Goal: Contribute content: Contribute content

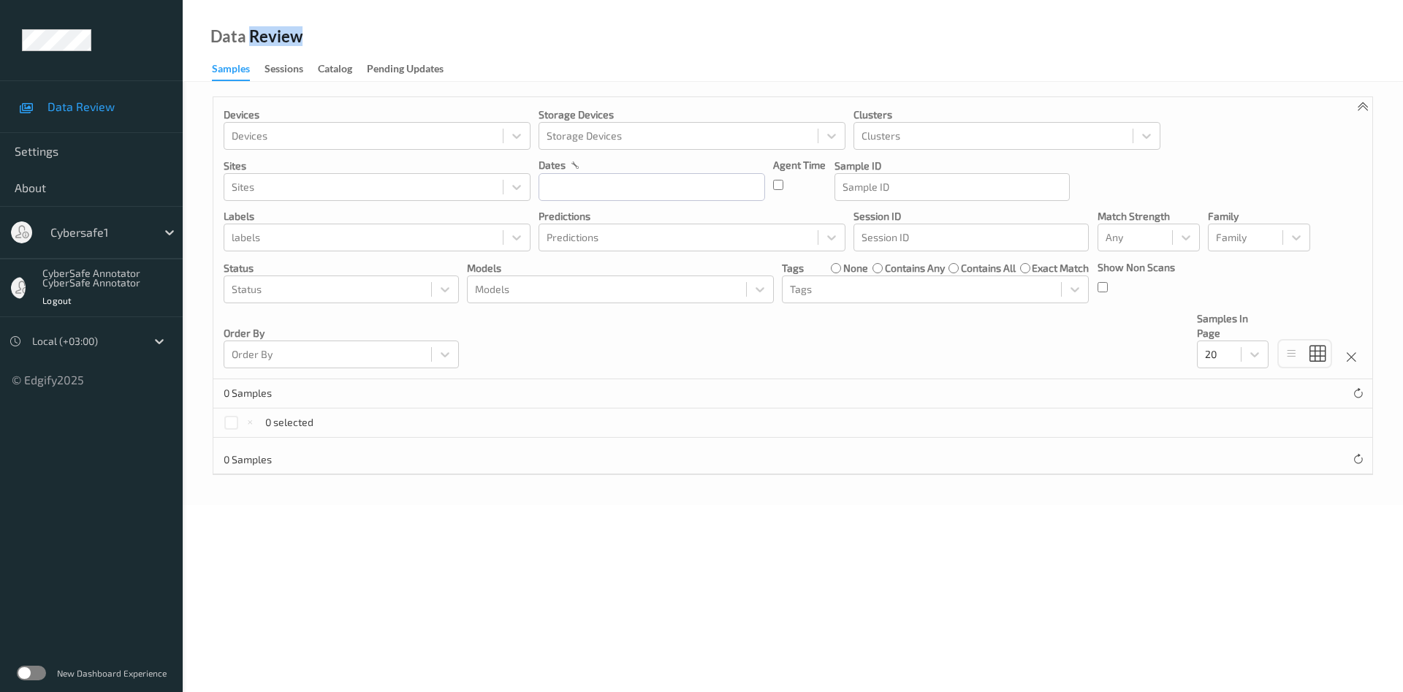
click at [26, 107] on icon at bounding box center [26, 107] width 14 height 12
click at [293, 66] on div "Sessions" at bounding box center [283, 70] width 39 height 18
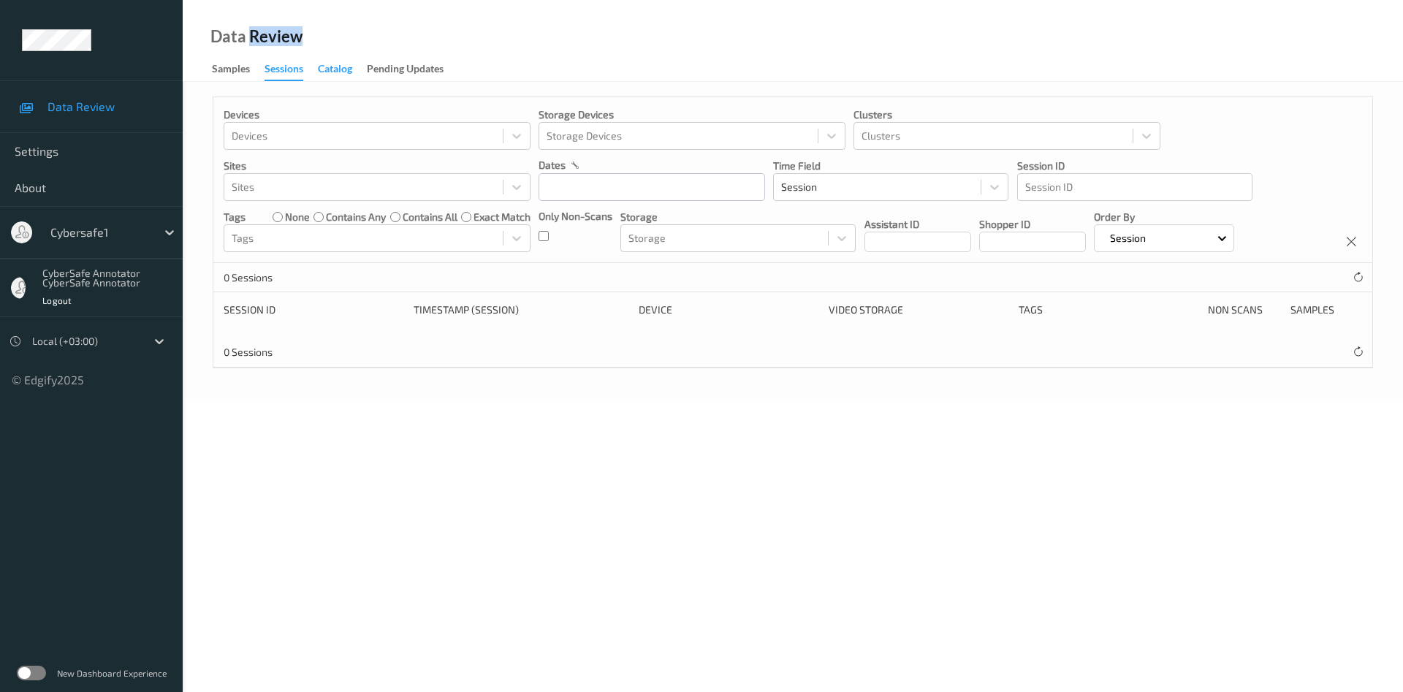
click at [350, 74] on div "Catalog" at bounding box center [335, 70] width 34 height 18
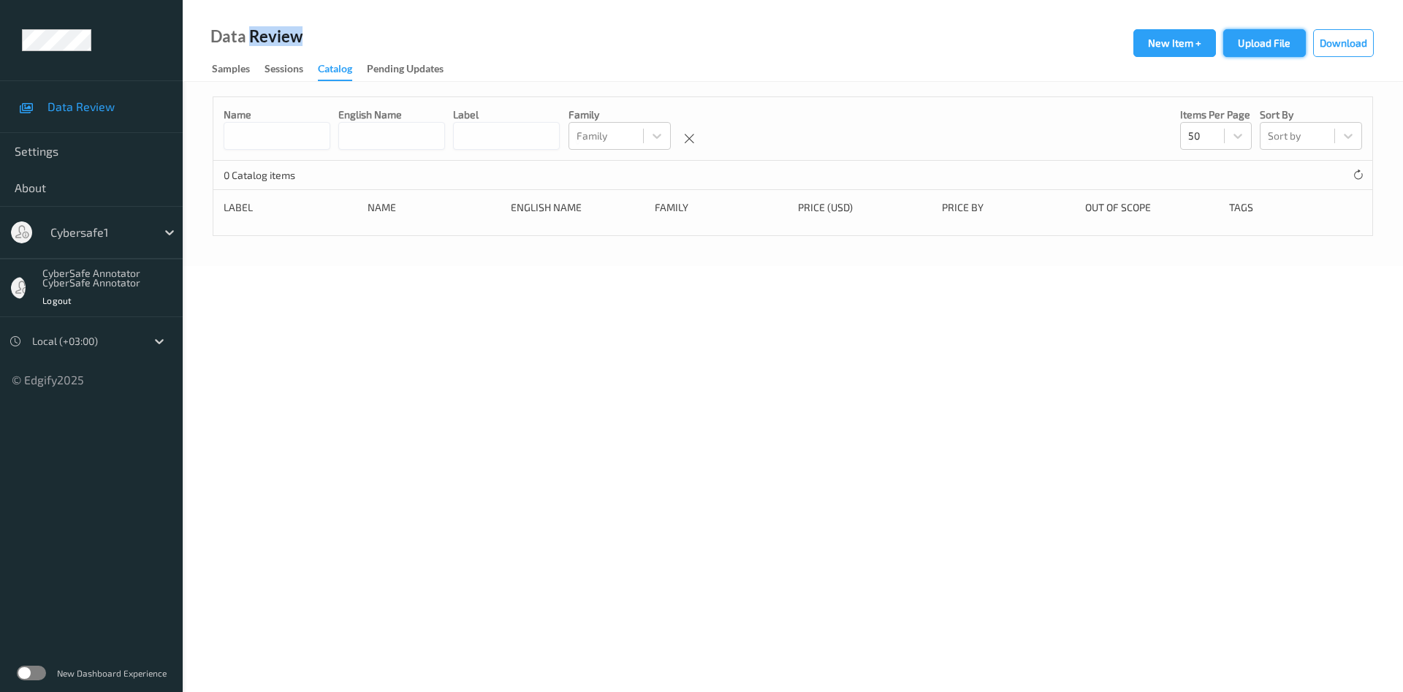
click at [1257, 42] on button "Upload File" at bounding box center [1264, 43] width 83 height 28
click at [1174, 37] on button "New Item +" at bounding box center [1174, 43] width 83 height 28
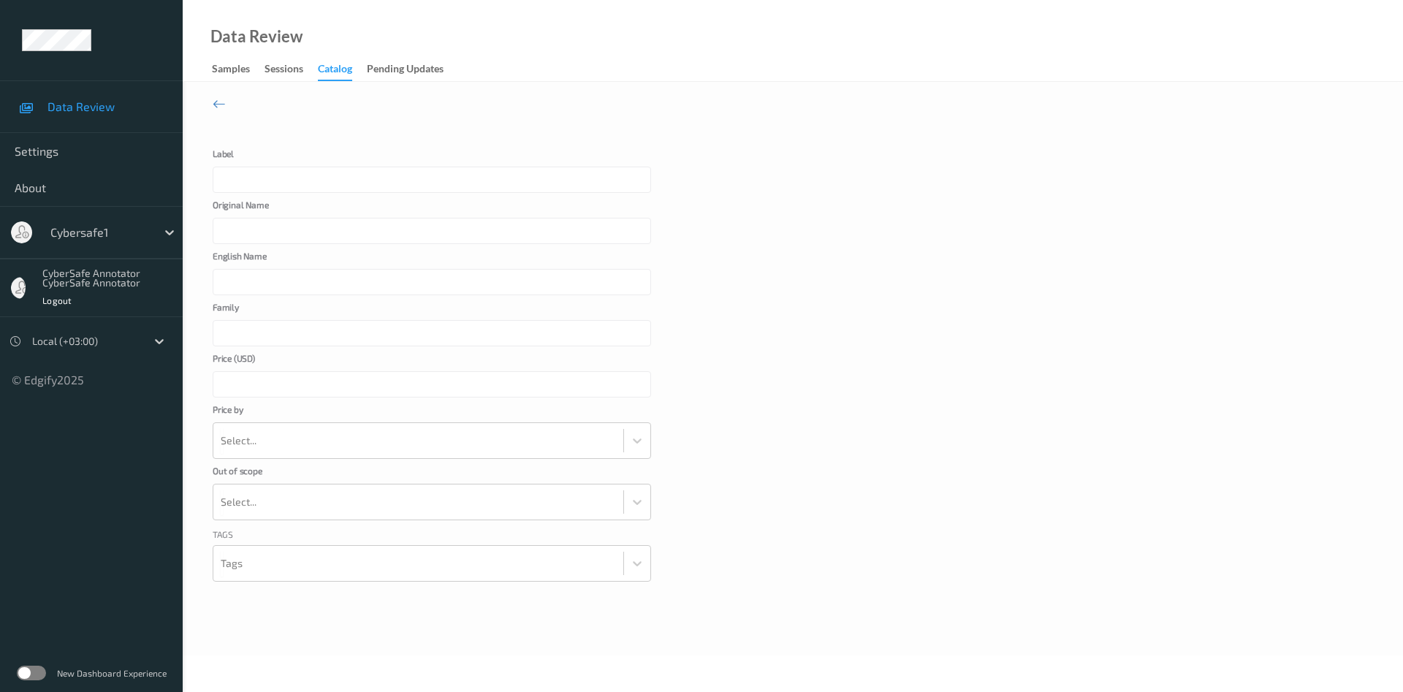
click at [301, 185] on input "Label" at bounding box center [432, 180] width 438 height 26
type input "123"
click at [256, 233] on input "Original Name" at bounding box center [432, 231] width 438 height 26
type input "test"
click at [321, 278] on input "English Name" at bounding box center [432, 282] width 438 height 26
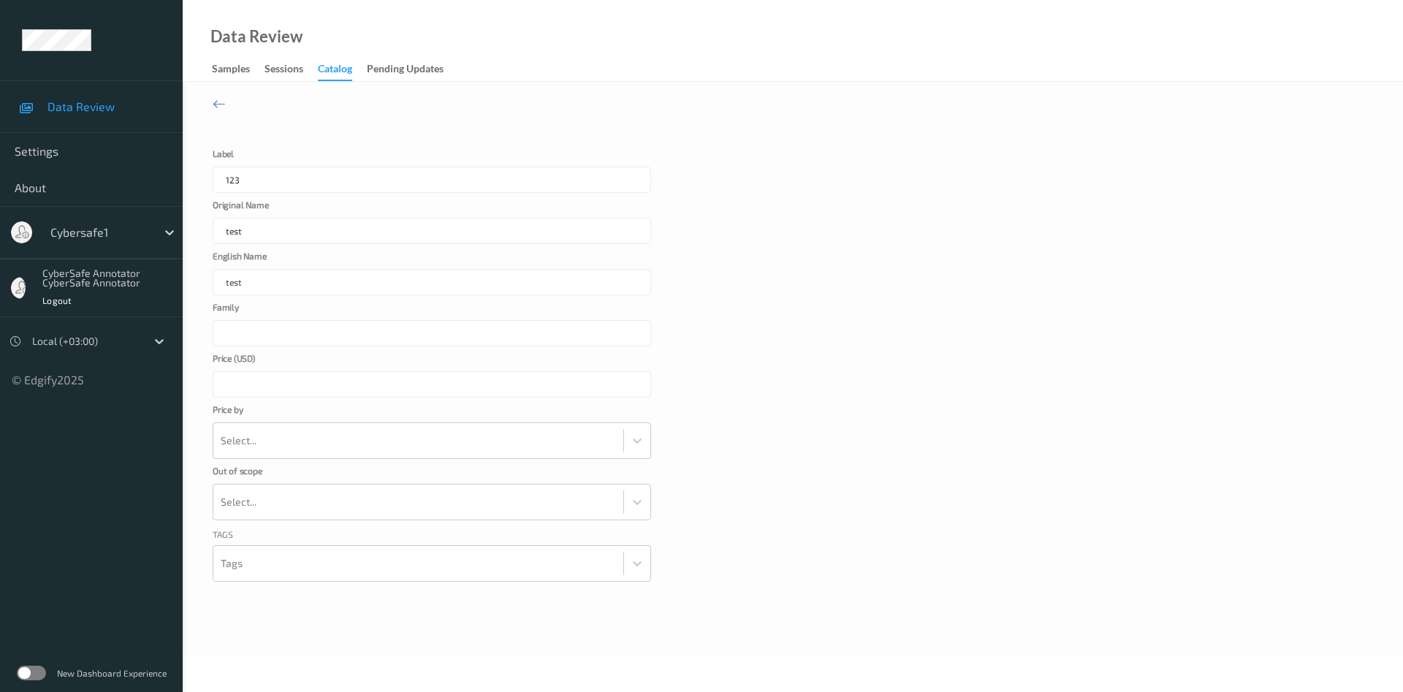
type input "test"
click at [312, 333] on input "Family" at bounding box center [432, 333] width 438 height 26
type input "test"
click at [447, 392] on input "Price ( USD )" at bounding box center [432, 384] width 438 height 26
click at [633, 383] on input "****" at bounding box center [432, 384] width 438 height 26
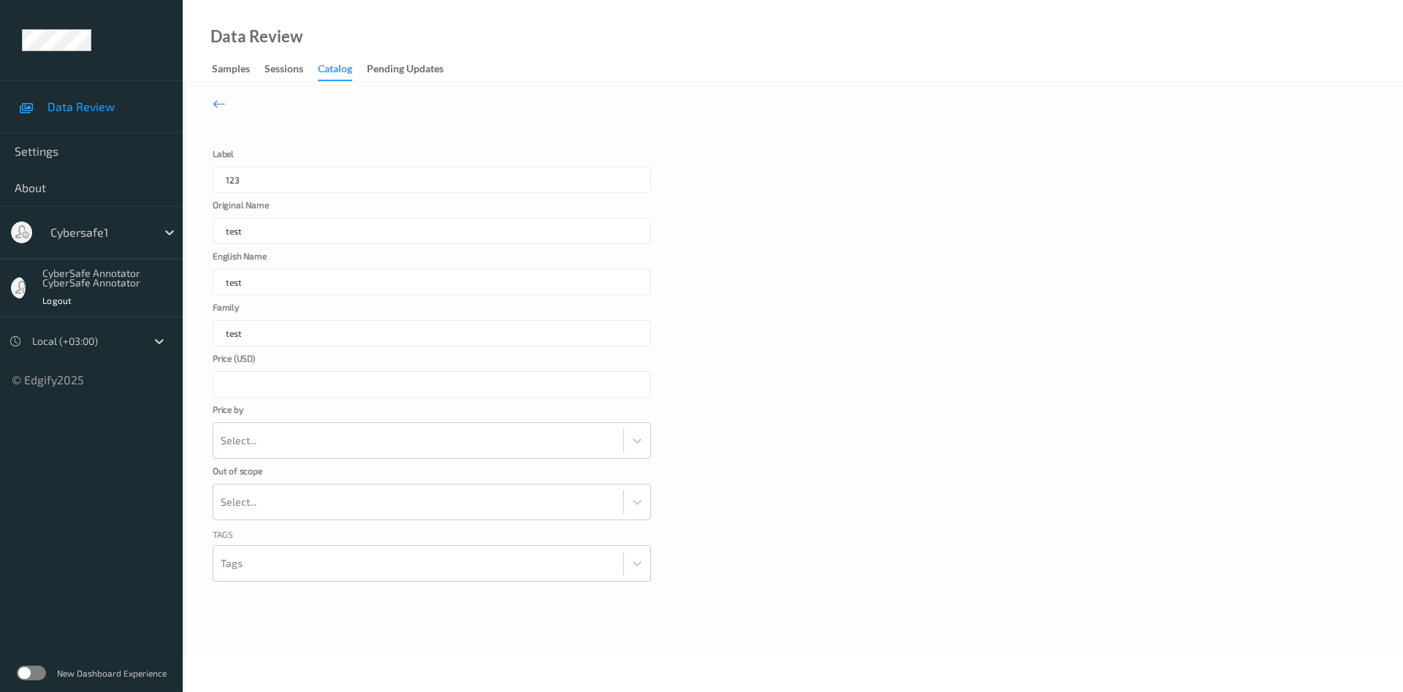
click at [633, 383] on input "****" at bounding box center [432, 384] width 438 height 26
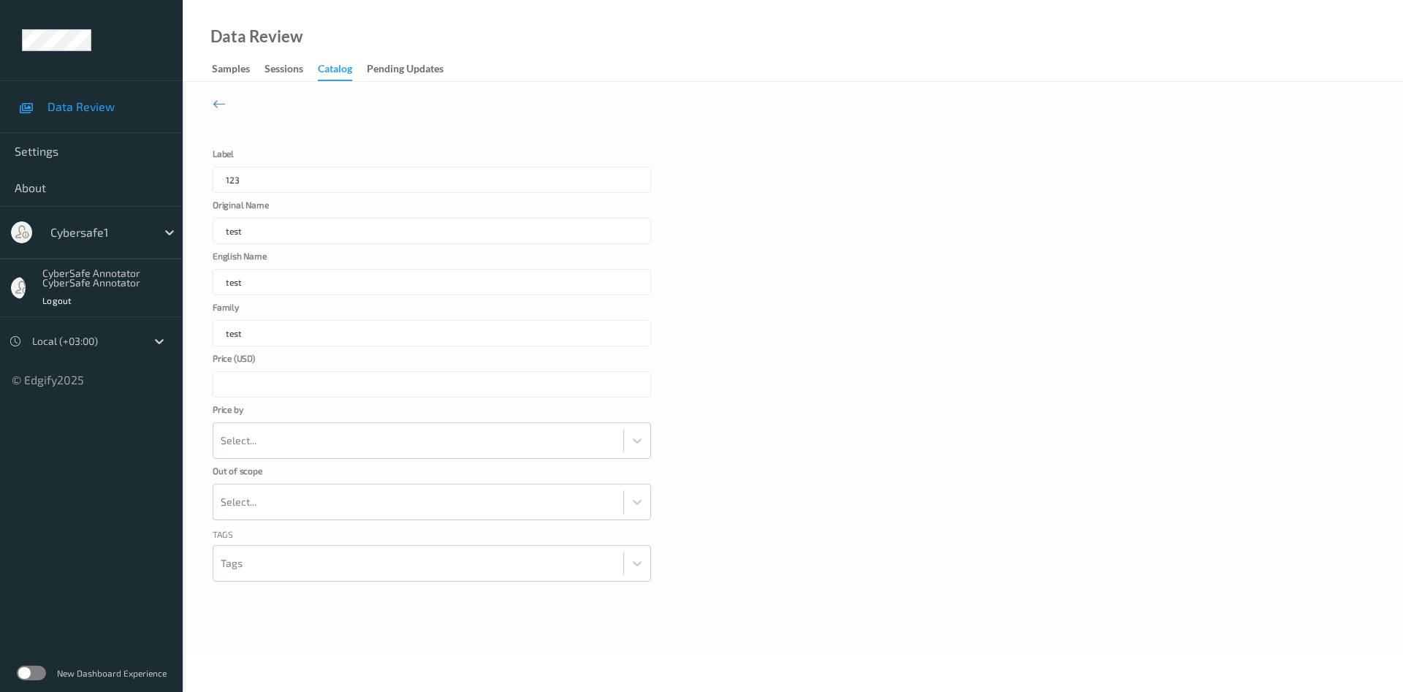
click at [633, 383] on input "****" at bounding box center [432, 384] width 438 height 26
type input "****"
click at [633, 383] on input "****" at bounding box center [432, 384] width 438 height 26
click at [493, 448] on div at bounding box center [418, 440] width 395 height 29
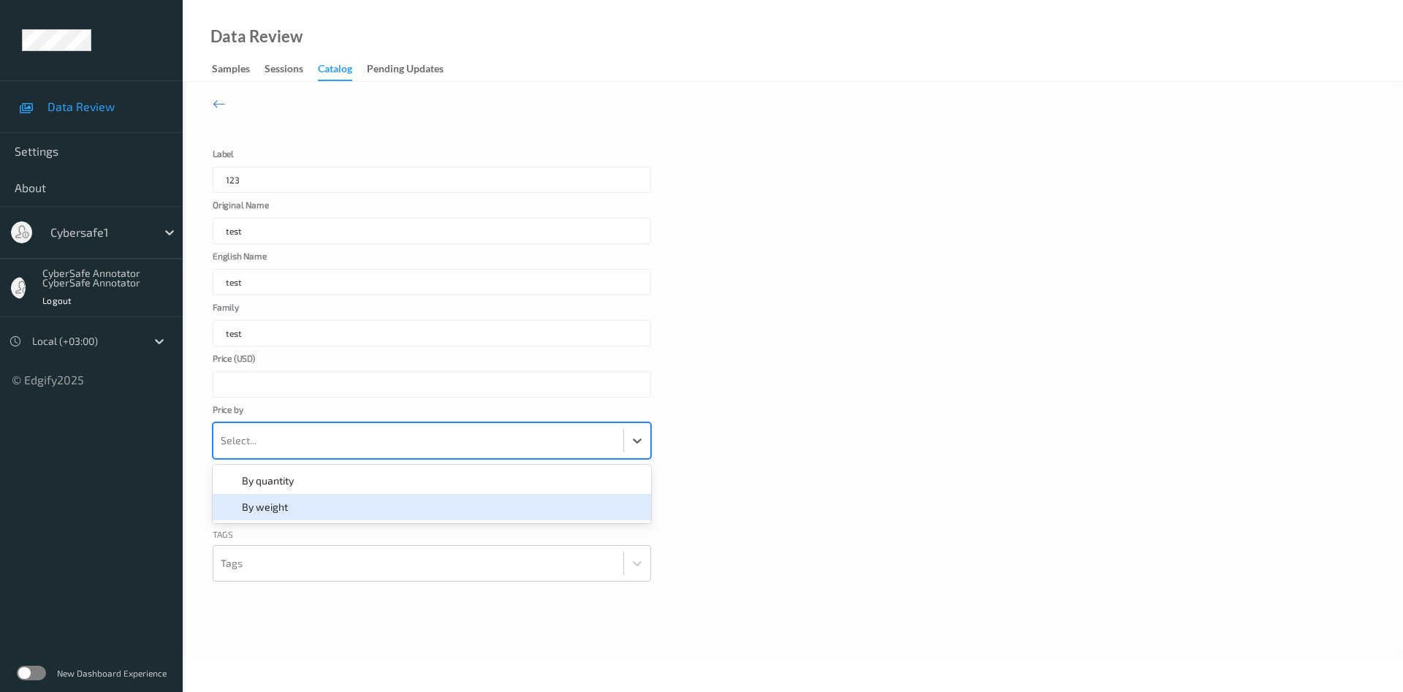
click at [351, 505] on div "By weight" at bounding box center [431, 507] width 421 height 15
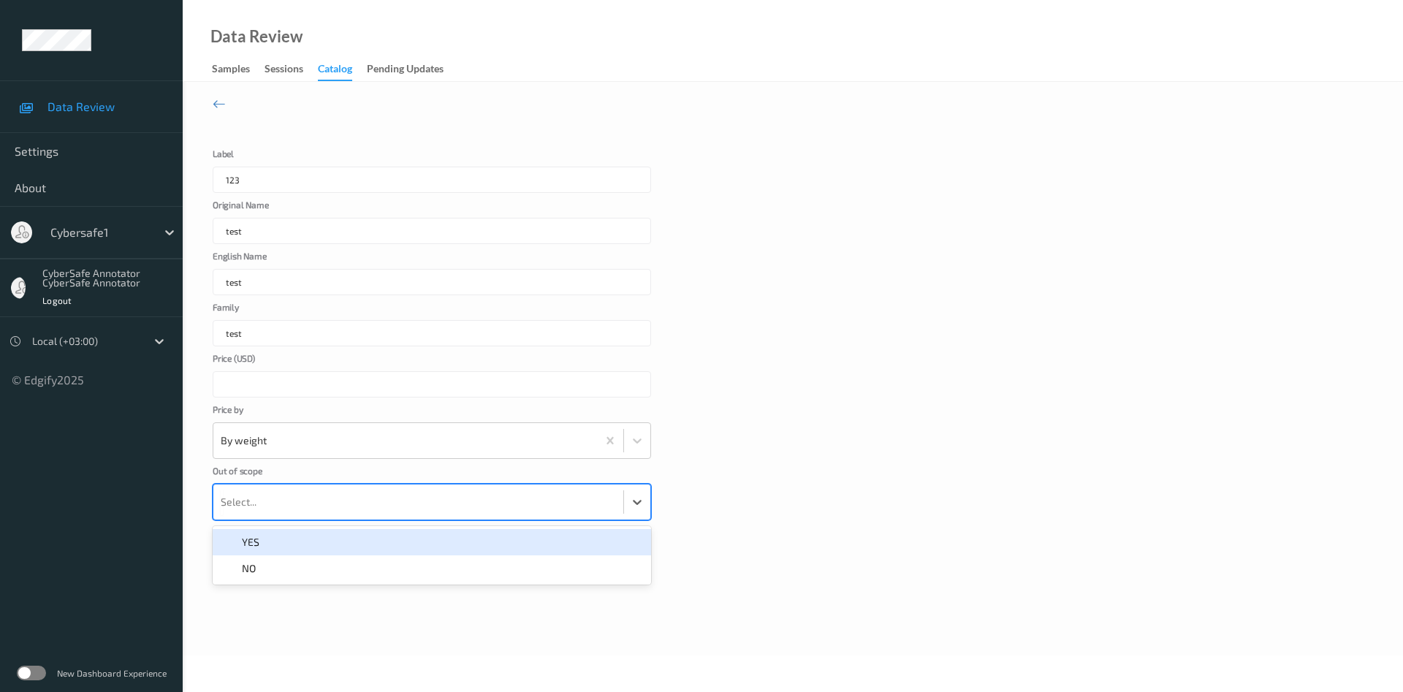
click at [355, 503] on div at bounding box center [418, 501] width 395 height 29
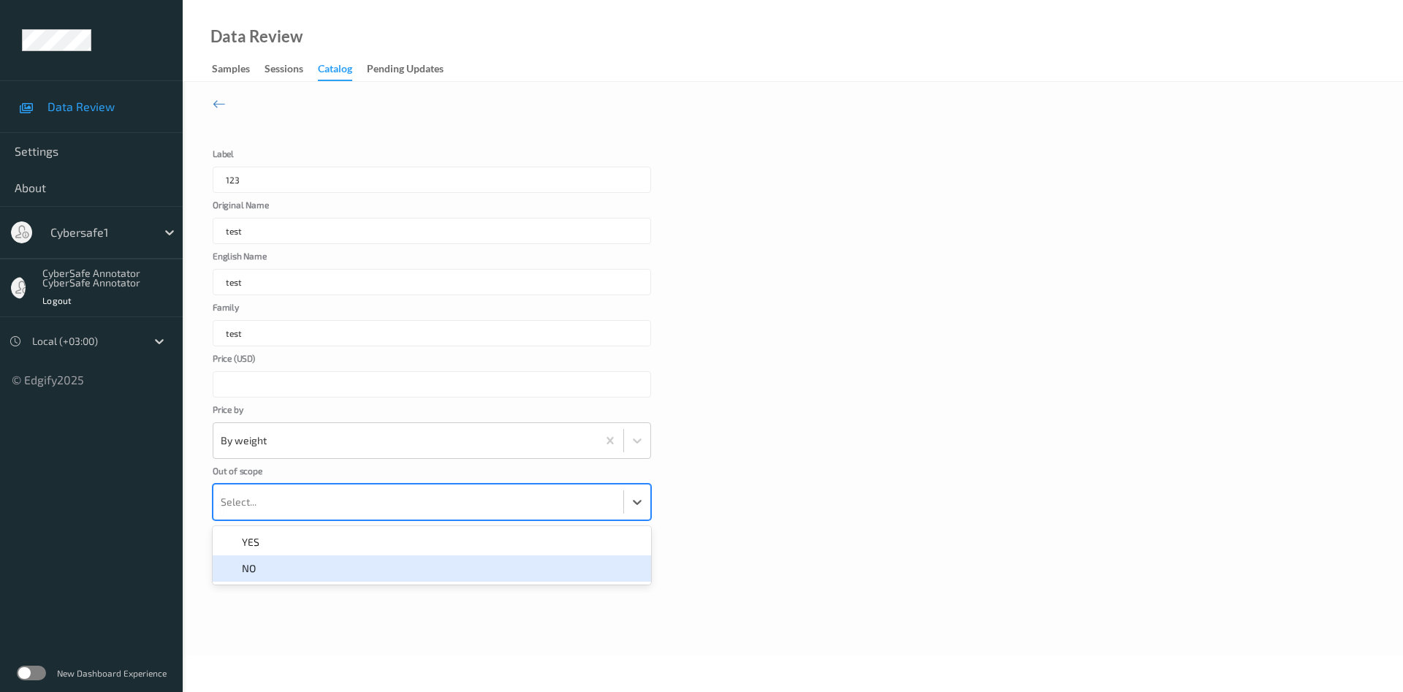
click at [272, 571] on div "NO" at bounding box center [431, 568] width 421 height 15
click at [294, 568] on div at bounding box center [418, 563] width 395 height 29
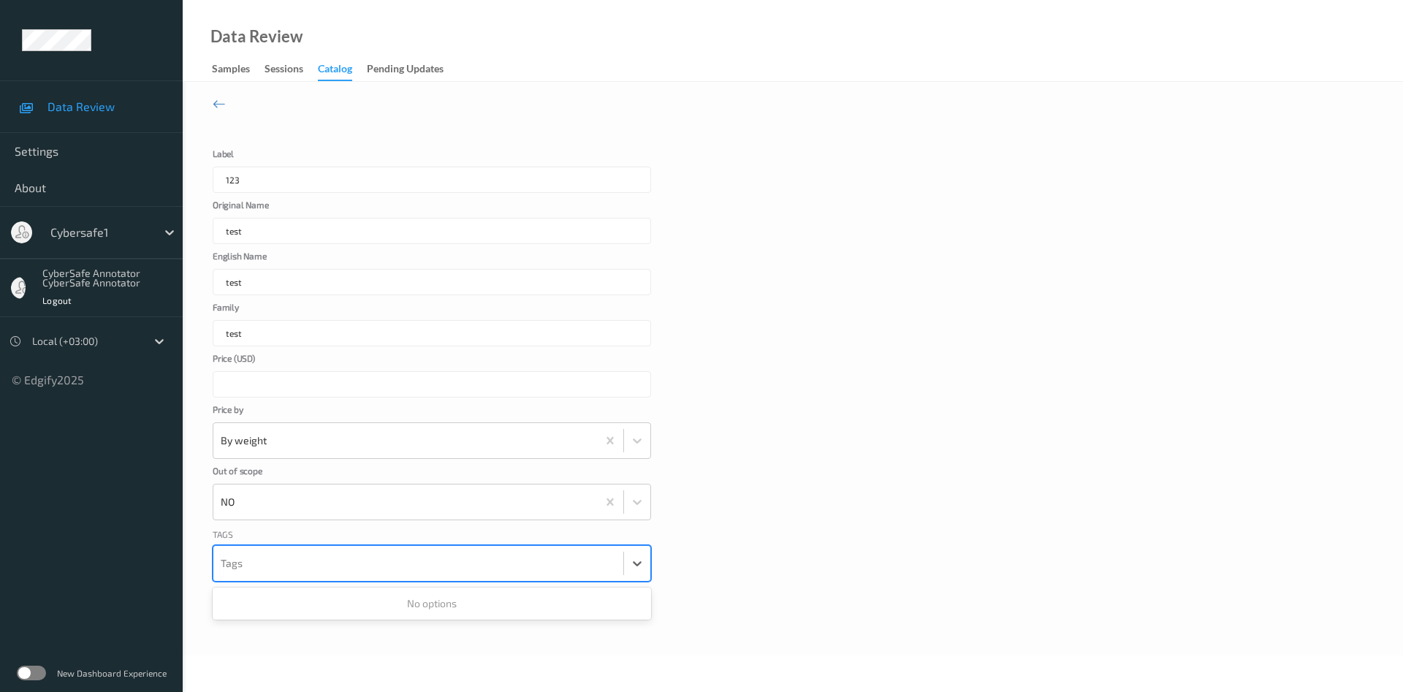
click at [837, 577] on div "Tags Use Up and Down to choose options, press Enter to select the currently foc…" at bounding box center [793, 572] width 1160 height 91
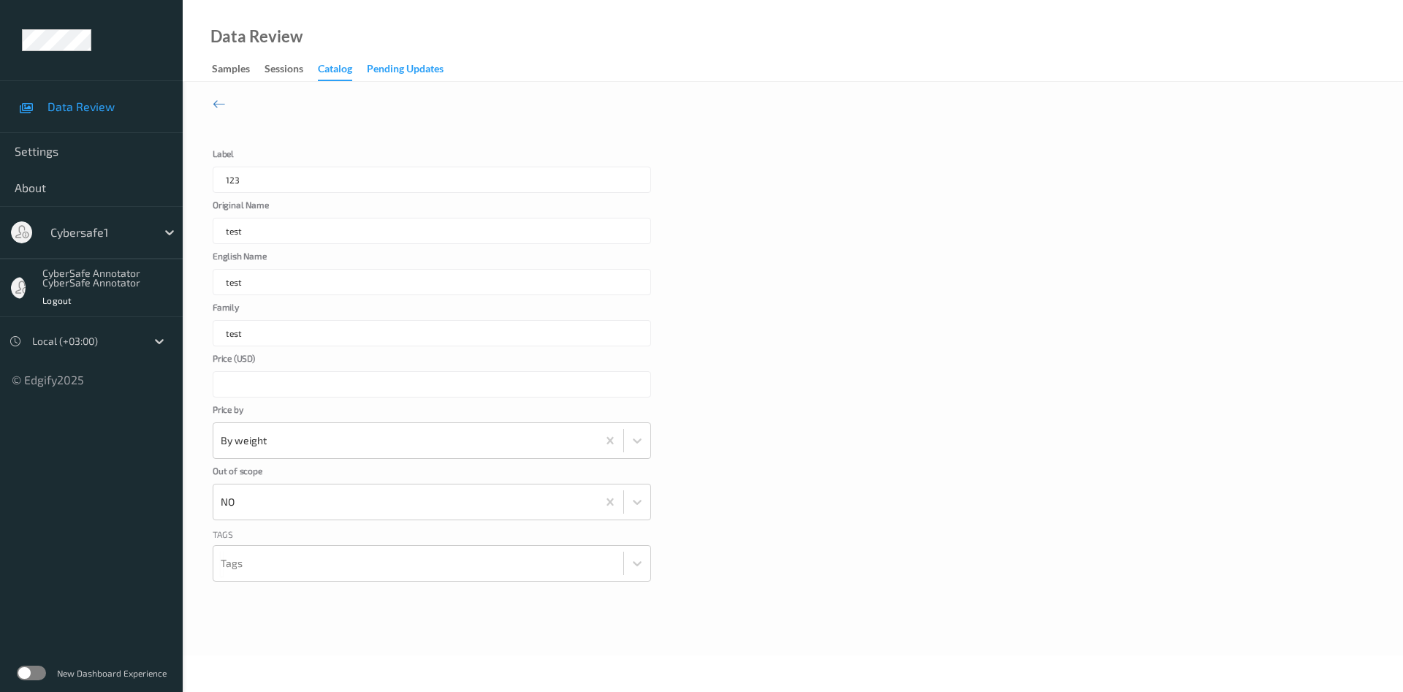
click at [409, 72] on div "Pending Updates" at bounding box center [405, 70] width 77 height 18
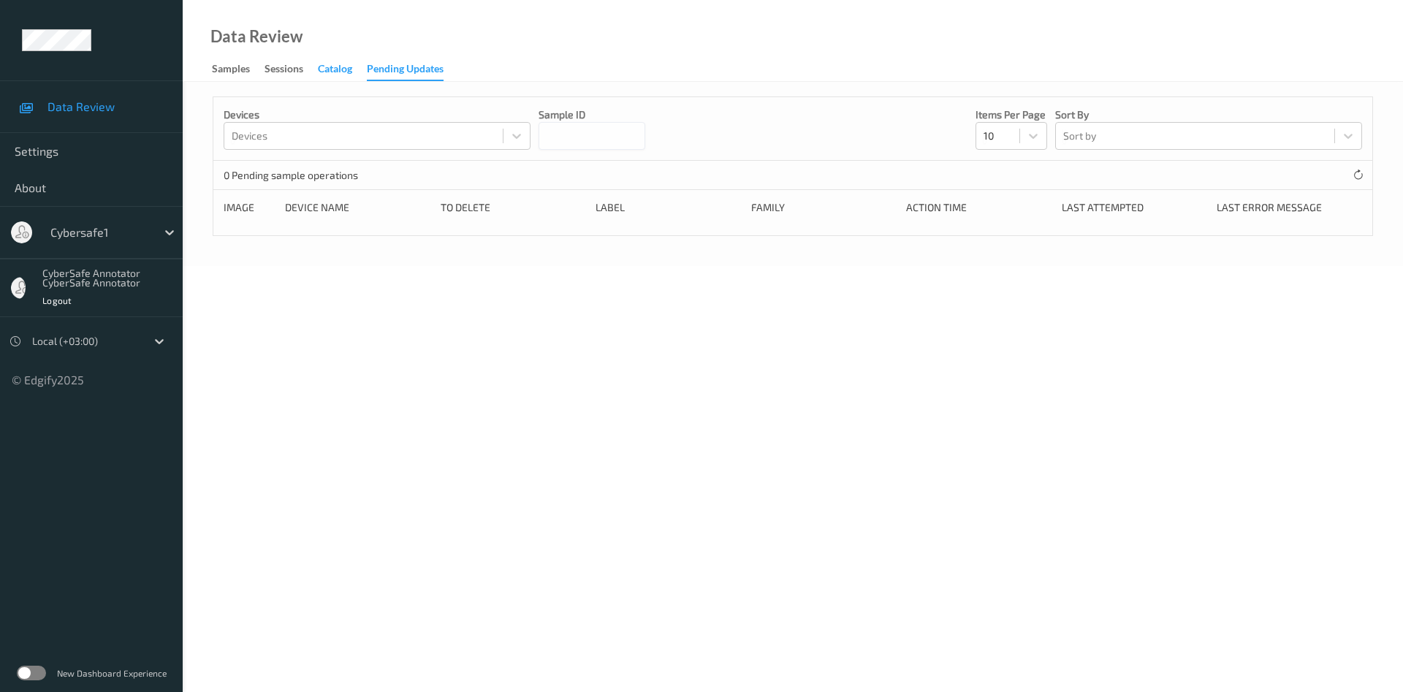
click at [333, 66] on div "Catalog" at bounding box center [335, 70] width 34 height 18
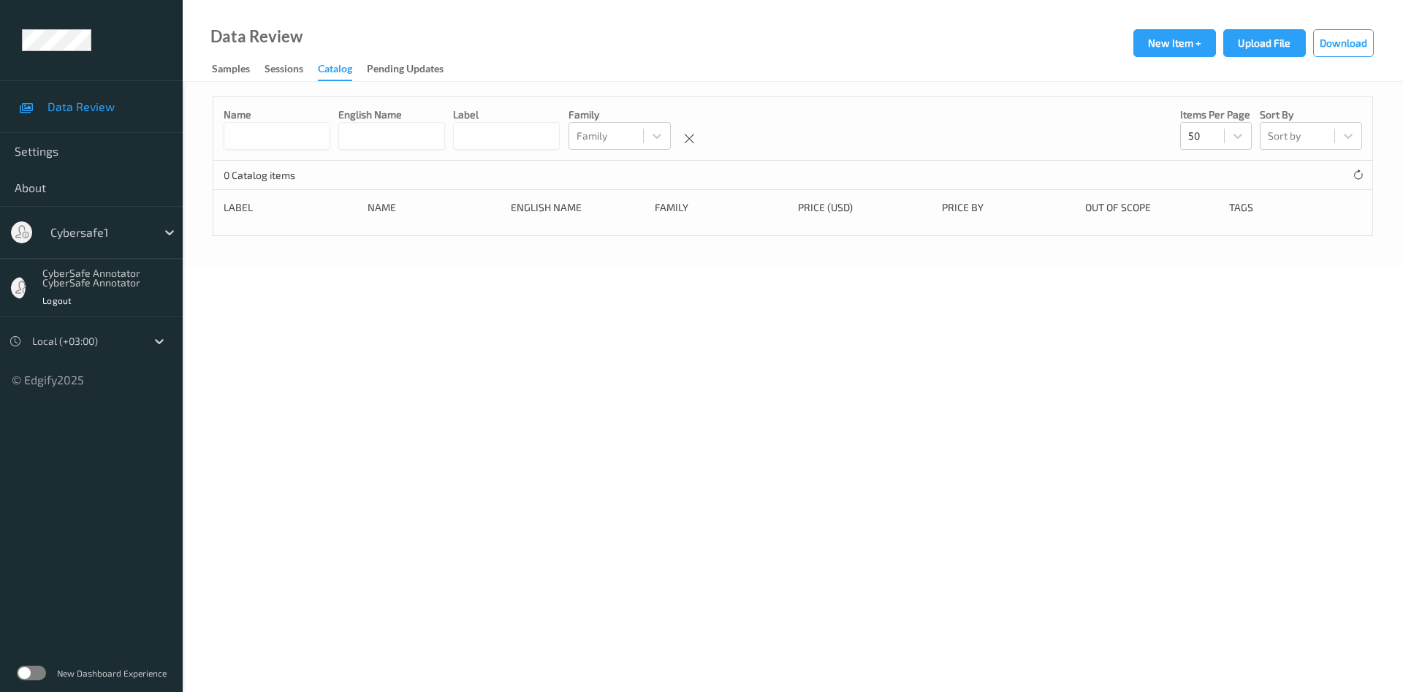
click at [1107, 215] on div "Out of scope" at bounding box center [1152, 207] width 134 height 15
drag, startPoint x: 1029, startPoint y: 236, endPoint x: 922, endPoint y: 229, distance: 107.6
click at [1015, 225] on div "Label Name English Name Family Price (USD) Price By Out of scope Tags" at bounding box center [793, 212] width 1138 height 25
click at [841, 225] on div "Label Name English Name Family Price (USD) Price By Out of scope Tags" at bounding box center [793, 212] width 1138 height 25
drag, startPoint x: 644, startPoint y: 239, endPoint x: 603, endPoint y: 239, distance: 40.2
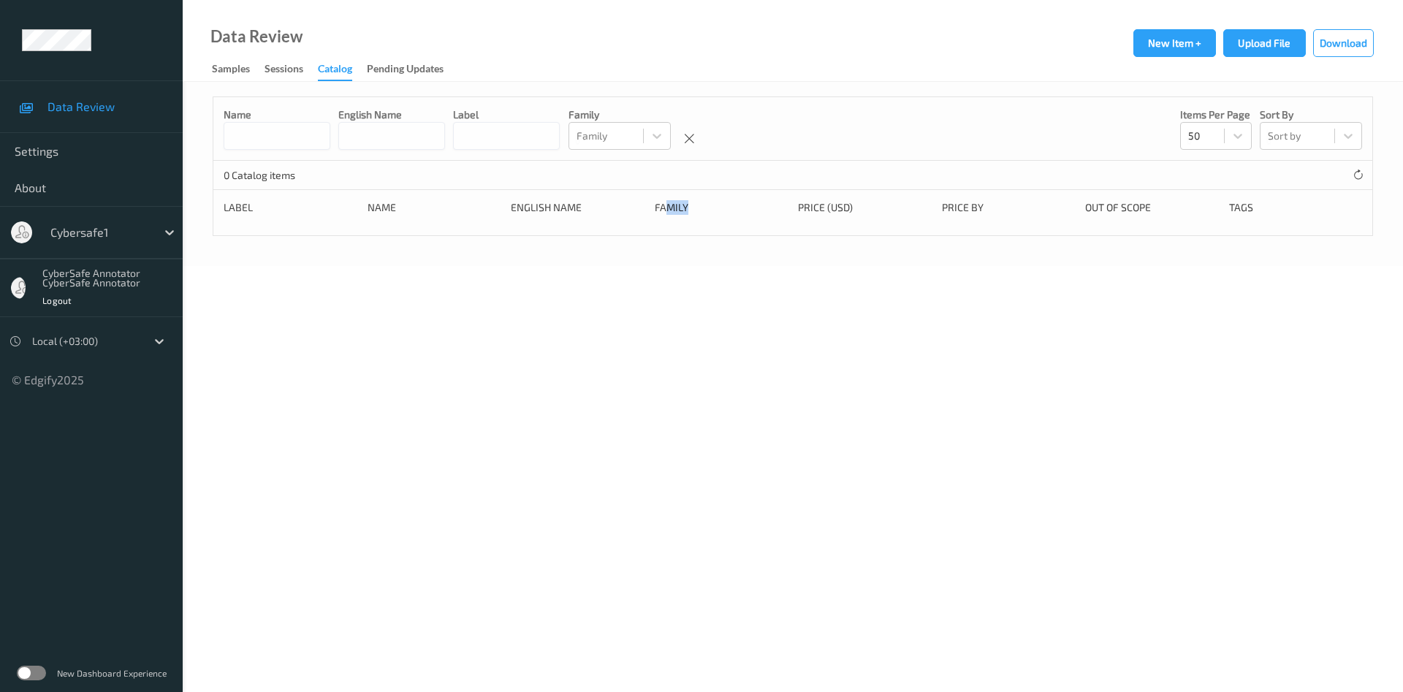
click at [625, 225] on div "Label Name English Name Family Price (USD) Price By Out of scope Tags" at bounding box center [793, 212] width 1138 height 25
click at [516, 225] on div "Label Name English Name Family Price (USD) Price By Out of scope Tags" at bounding box center [793, 212] width 1138 height 25
click at [373, 215] on div "Name" at bounding box center [434, 207] width 134 height 15
drag, startPoint x: 298, startPoint y: 210, endPoint x: 273, endPoint y: 211, distance: 24.8
click at [290, 211] on div "Name English Name Label Family Family Items per page 50 Sort by Sort by 0 Catal…" at bounding box center [793, 166] width 1160 height 140
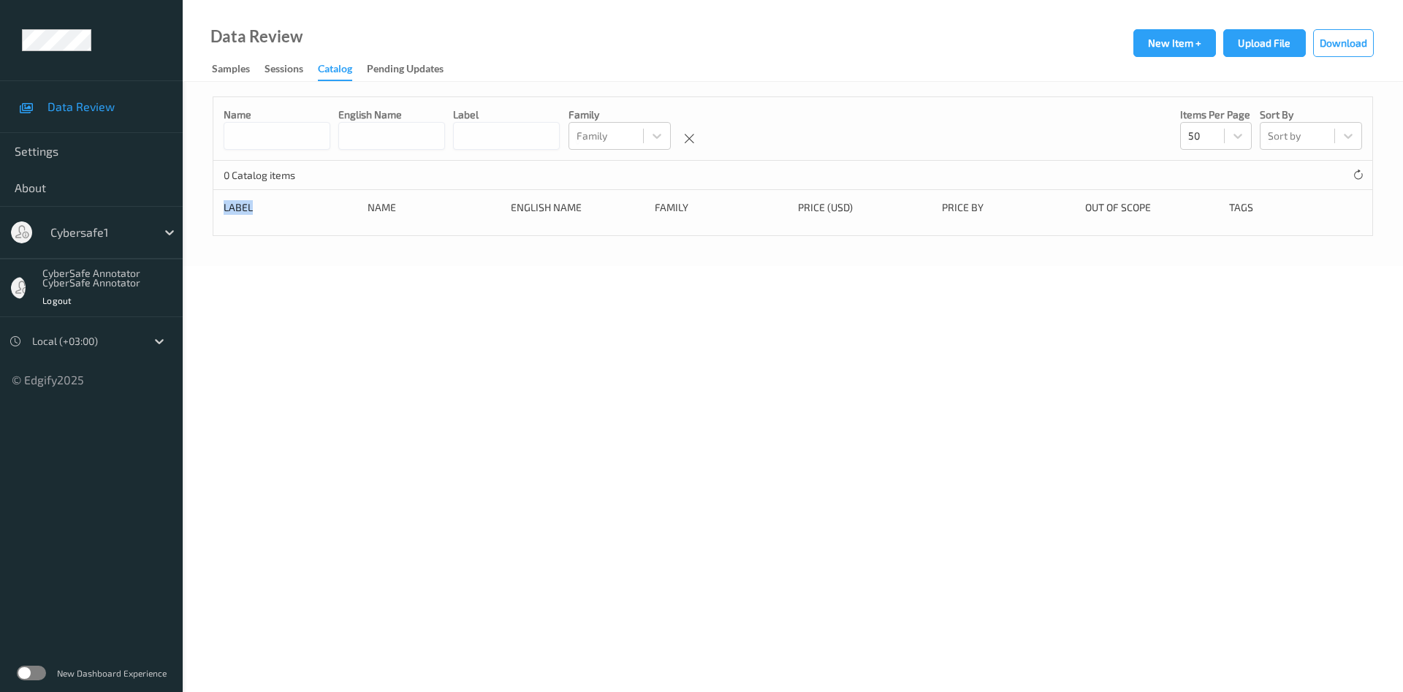
click at [273, 211] on div "Name English Name Label Family Family Items per page 50 Sort by Sort by 0 Catal…" at bounding box center [793, 166] width 1160 height 140
click at [1333, 42] on button "Download" at bounding box center [1343, 43] width 61 height 28
